Goal: Task Accomplishment & Management: Manage account settings

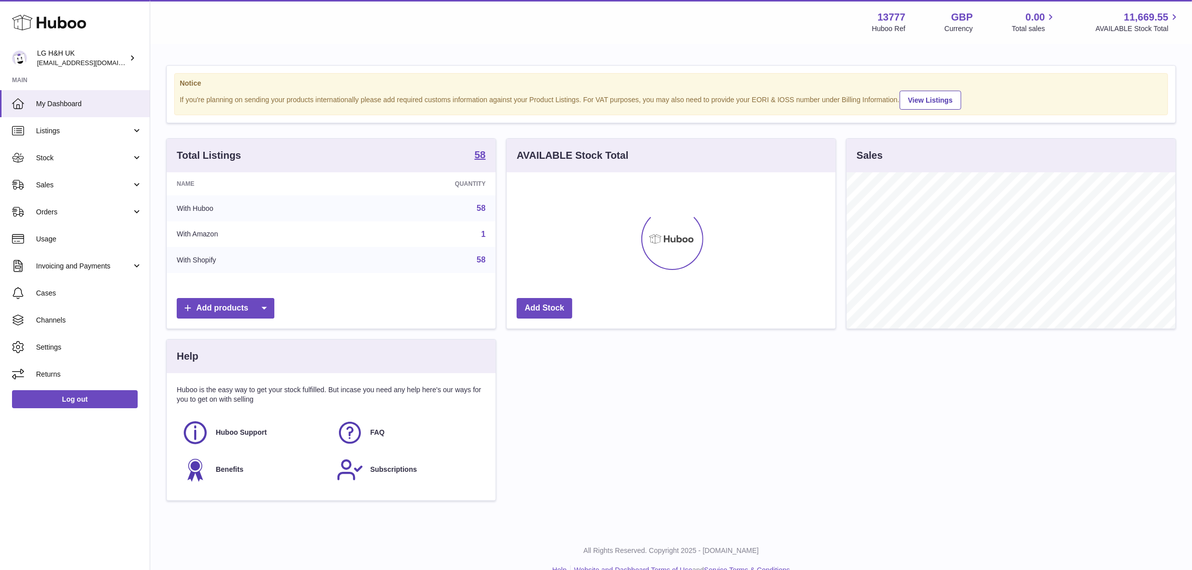
scroll to position [156, 329]
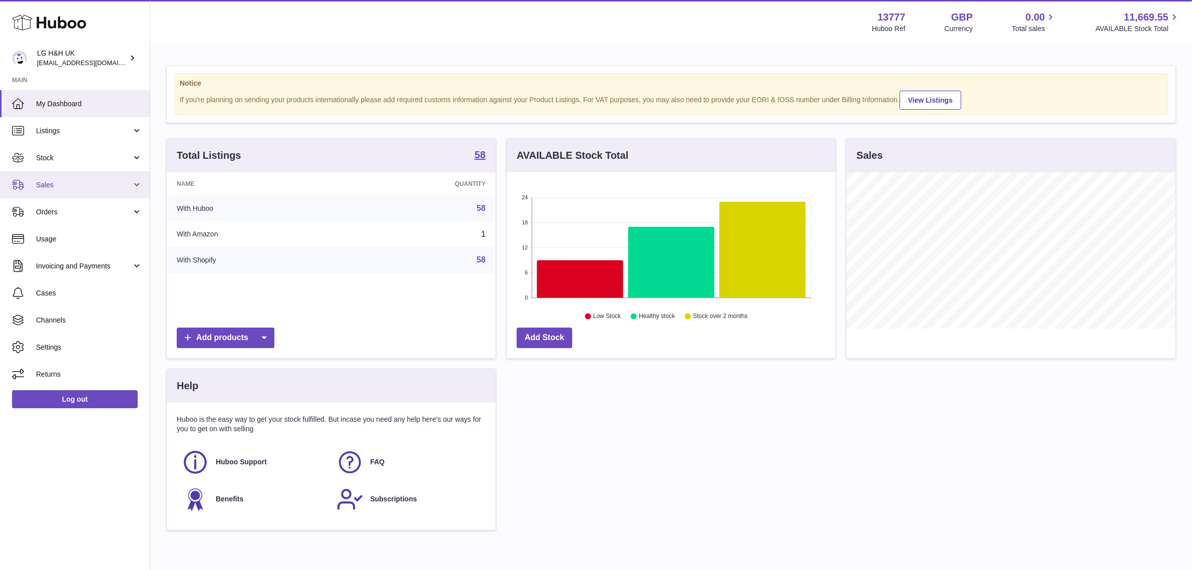
click at [54, 178] on link "Sales" at bounding box center [75, 184] width 150 height 27
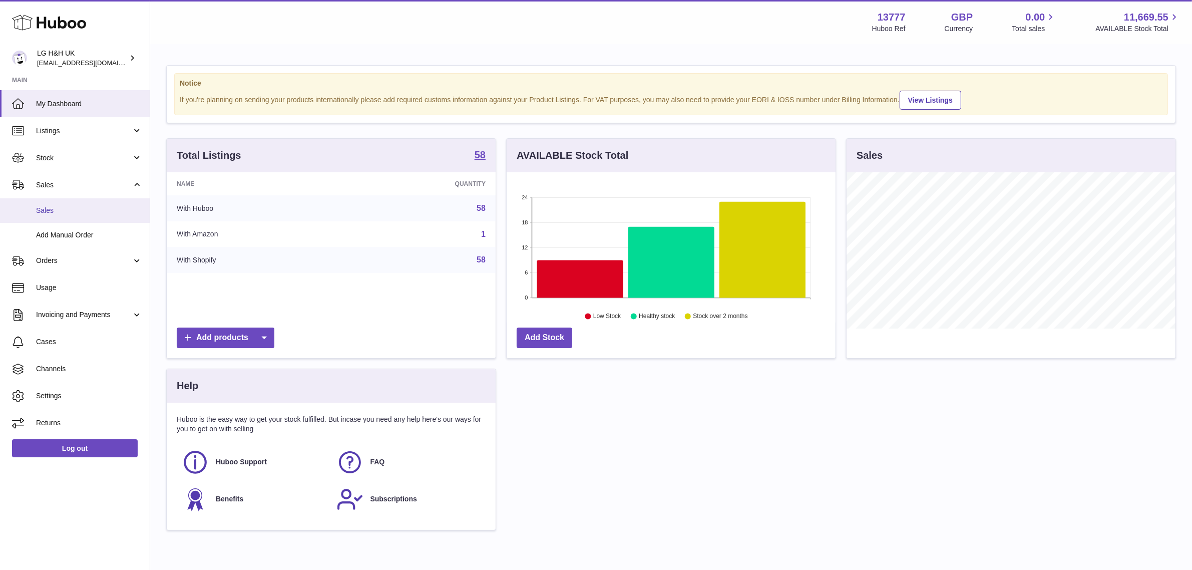
click at [51, 204] on link "Sales" at bounding box center [75, 210] width 150 height 25
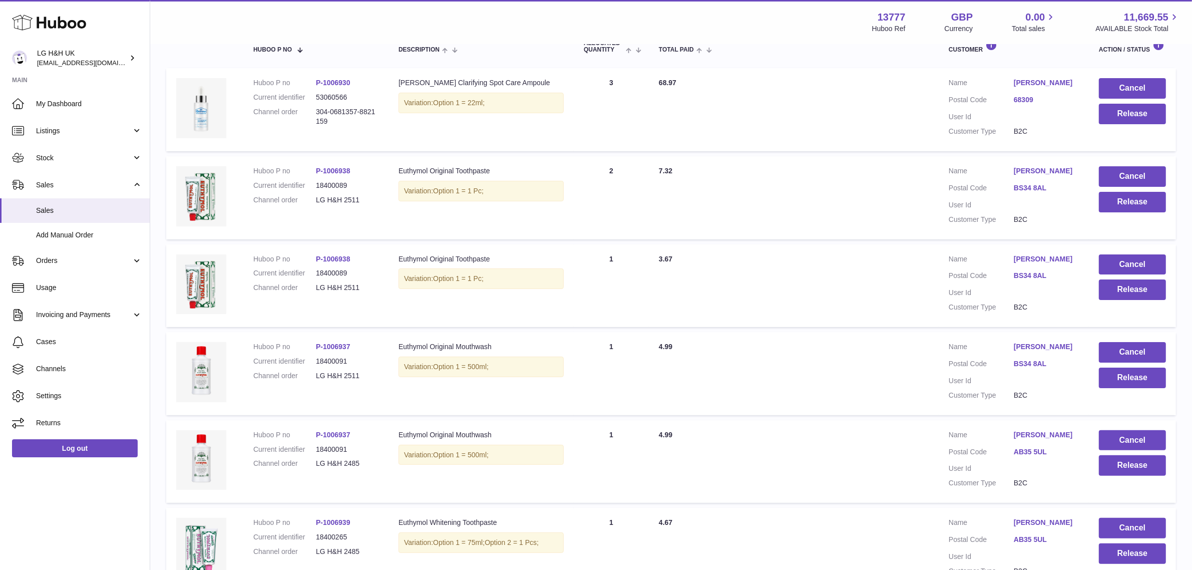
scroll to position [183, 0]
click at [1119, 384] on button "Release" at bounding box center [1132, 378] width 67 height 21
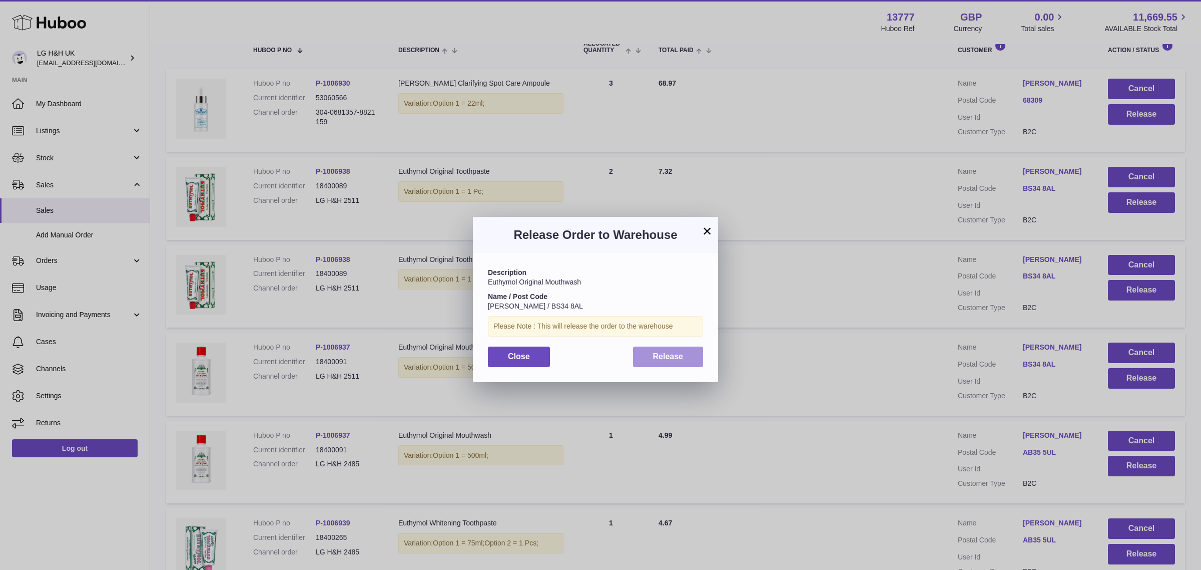
click at [670, 357] on span "Release" at bounding box center [668, 356] width 31 height 9
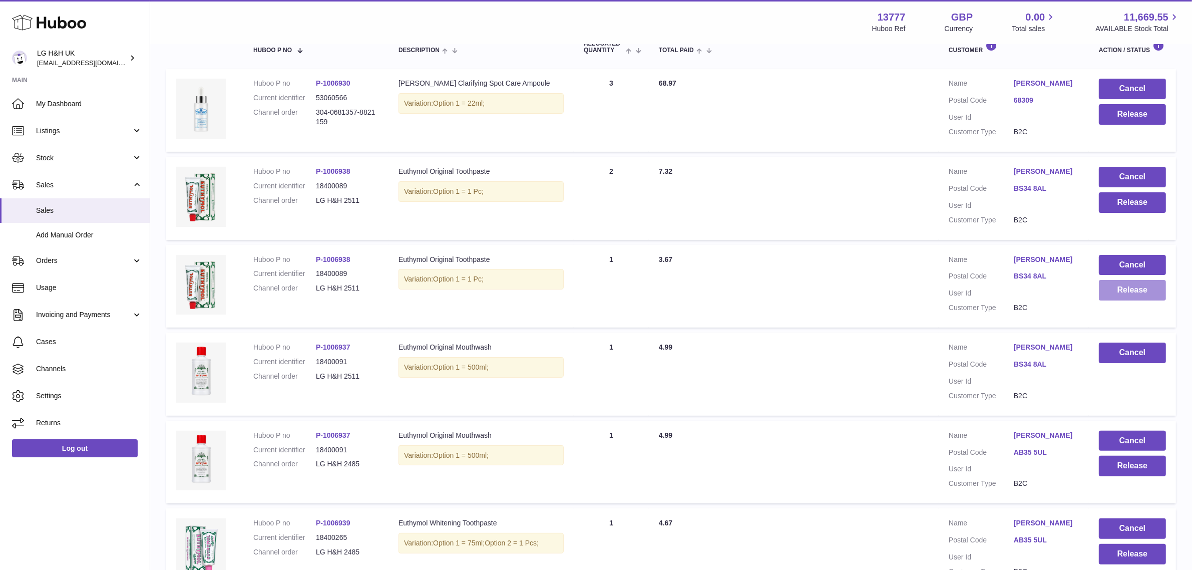
click at [1117, 291] on button "Release" at bounding box center [1132, 290] width 67 height 21
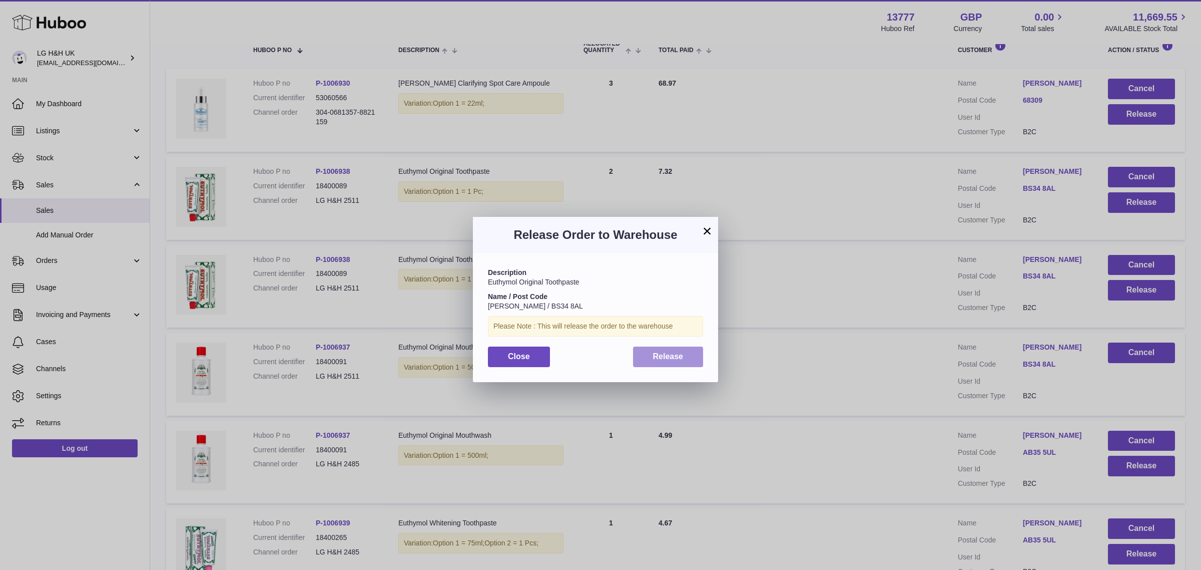
click at [656, 358] on span "Release" at bounding box center [668, 356] width 31 height 9
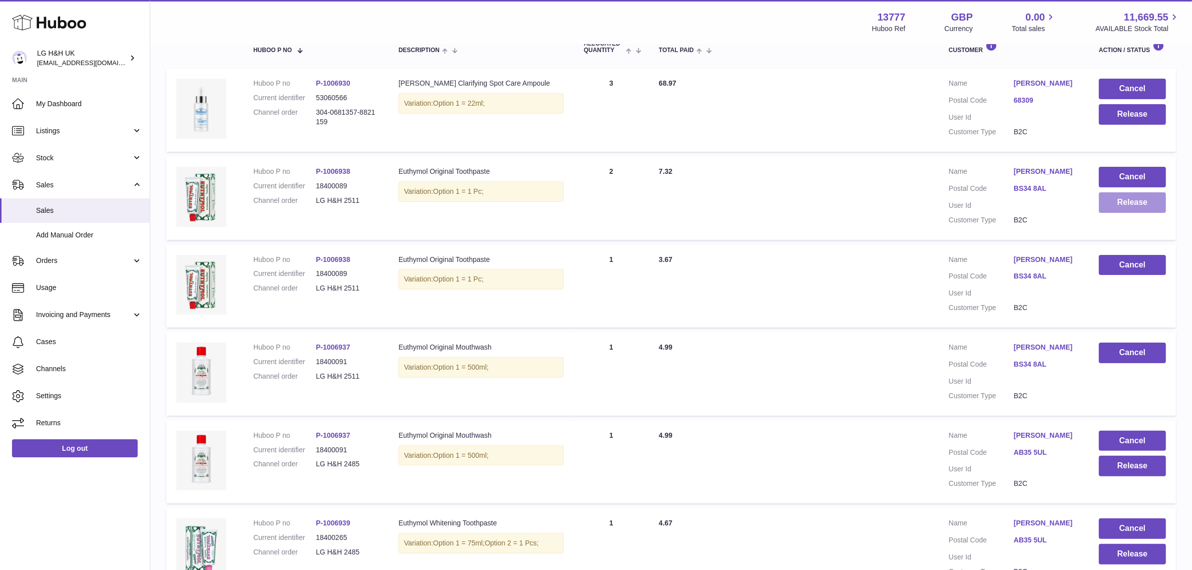
click at [1112, 199] on button "Release" at bounding box center [1132, 202] width 67 height 21
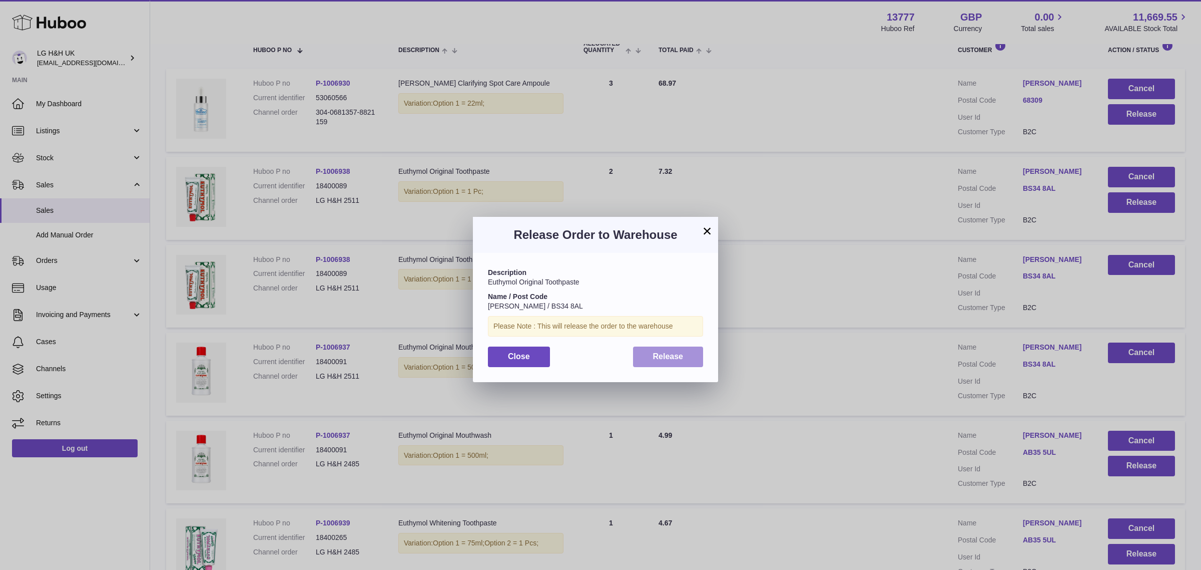
click at [664, 353] on span "Release" at bounding box center [668, 356] width 31 height 9
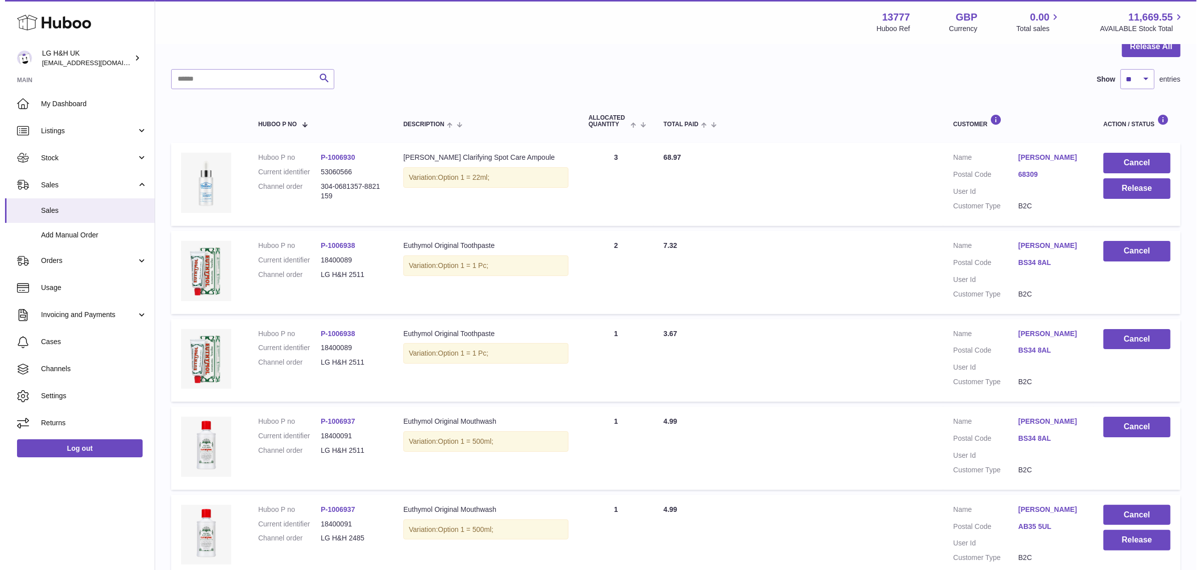
scroll to position [108, 0]
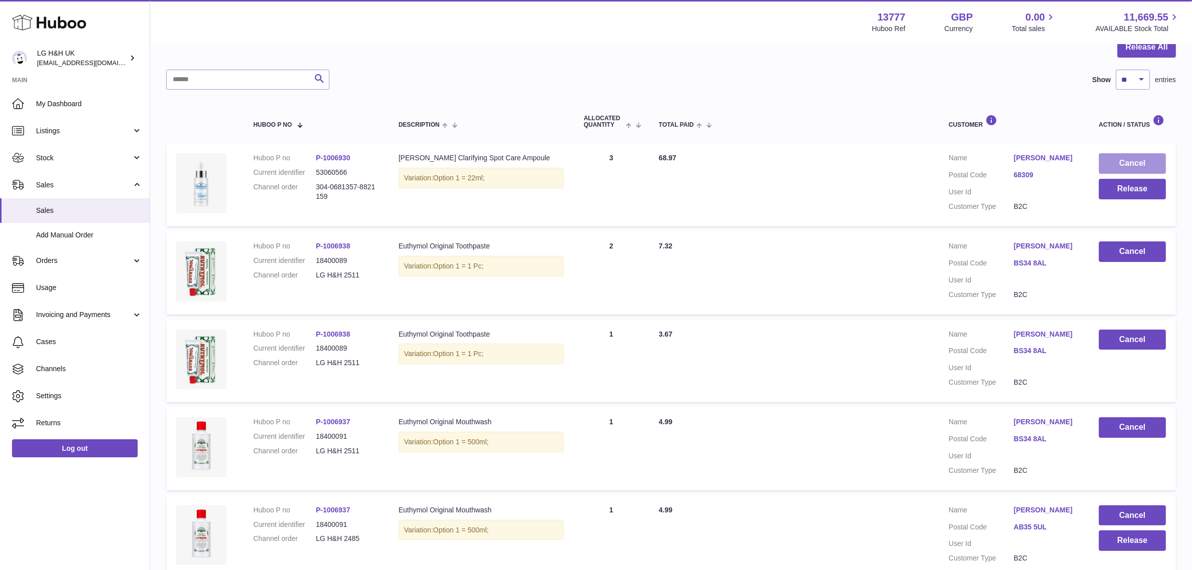
click at [1113, 158] on button "Cancel" at bounding box center [1132, 163] width 67 height 21
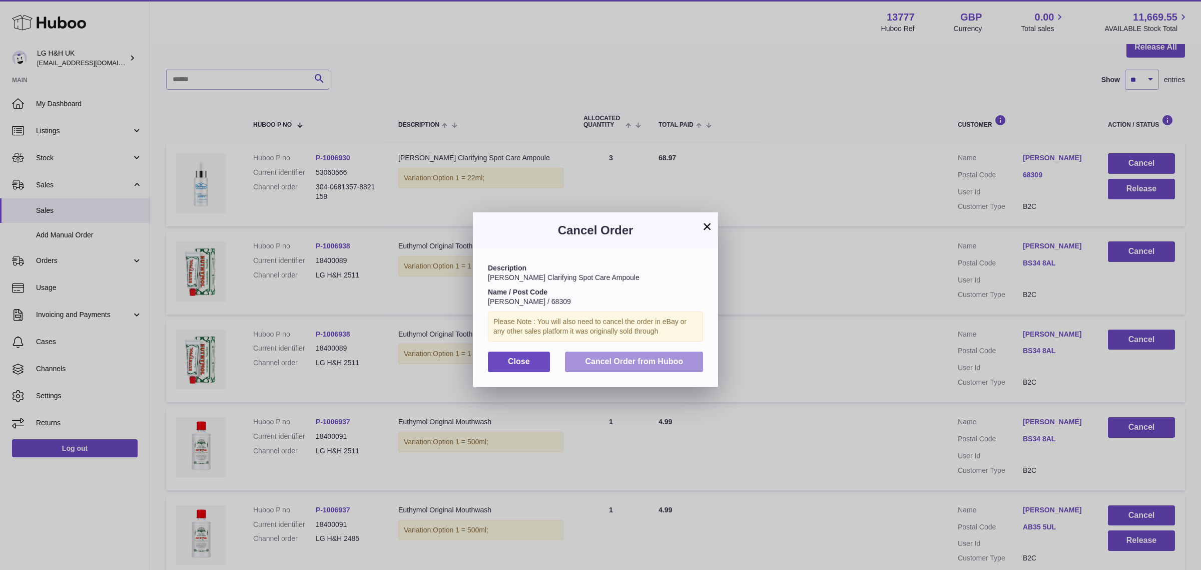
click at [634, 359] on span "Cancel Order from Huboo" at bounding box center [634, 361] width 98 height 9
